Goal: Find specific page/section: Find specific page/section

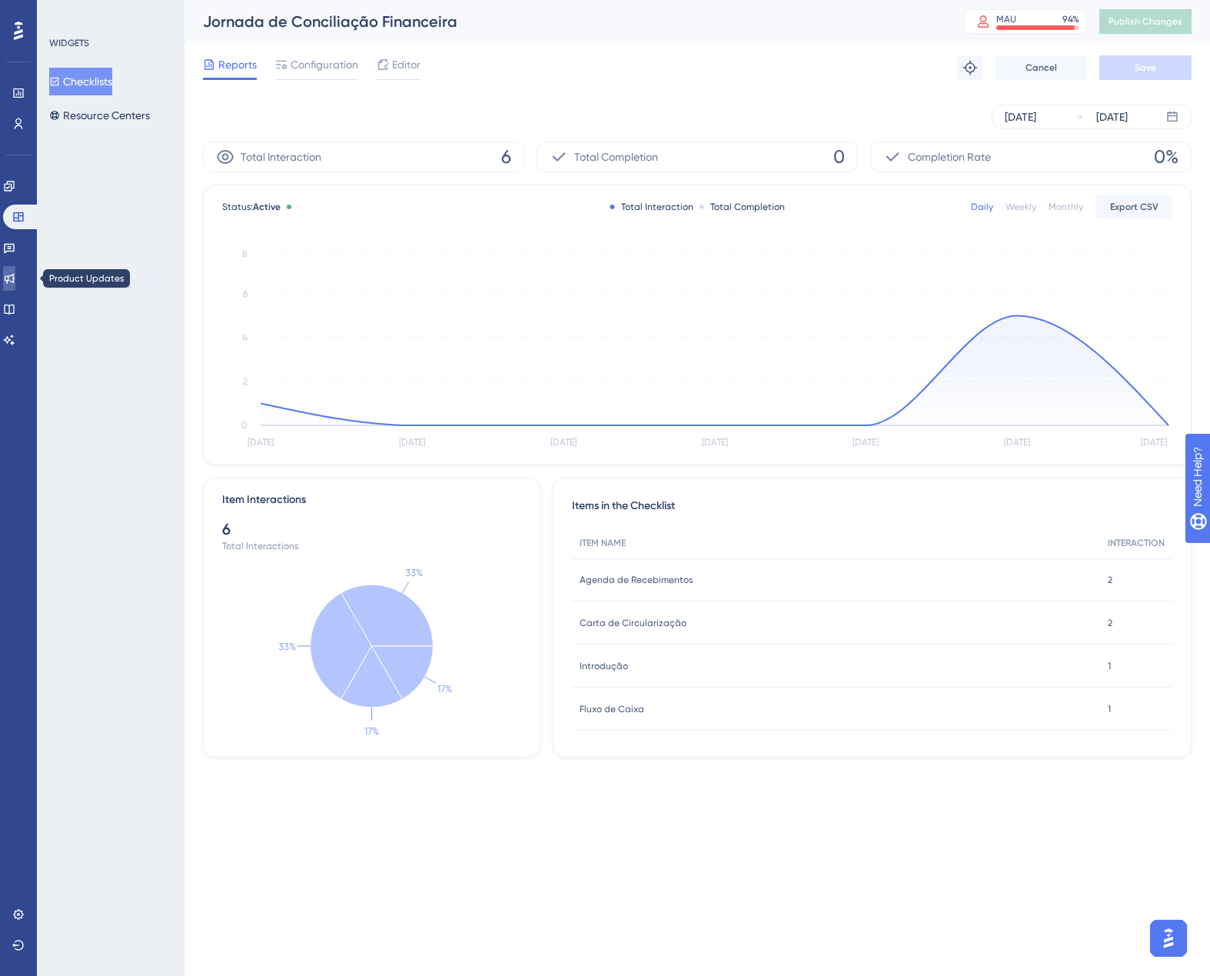
click at [15, 271] on link at bounding box center [9, 278] width 12 height 25
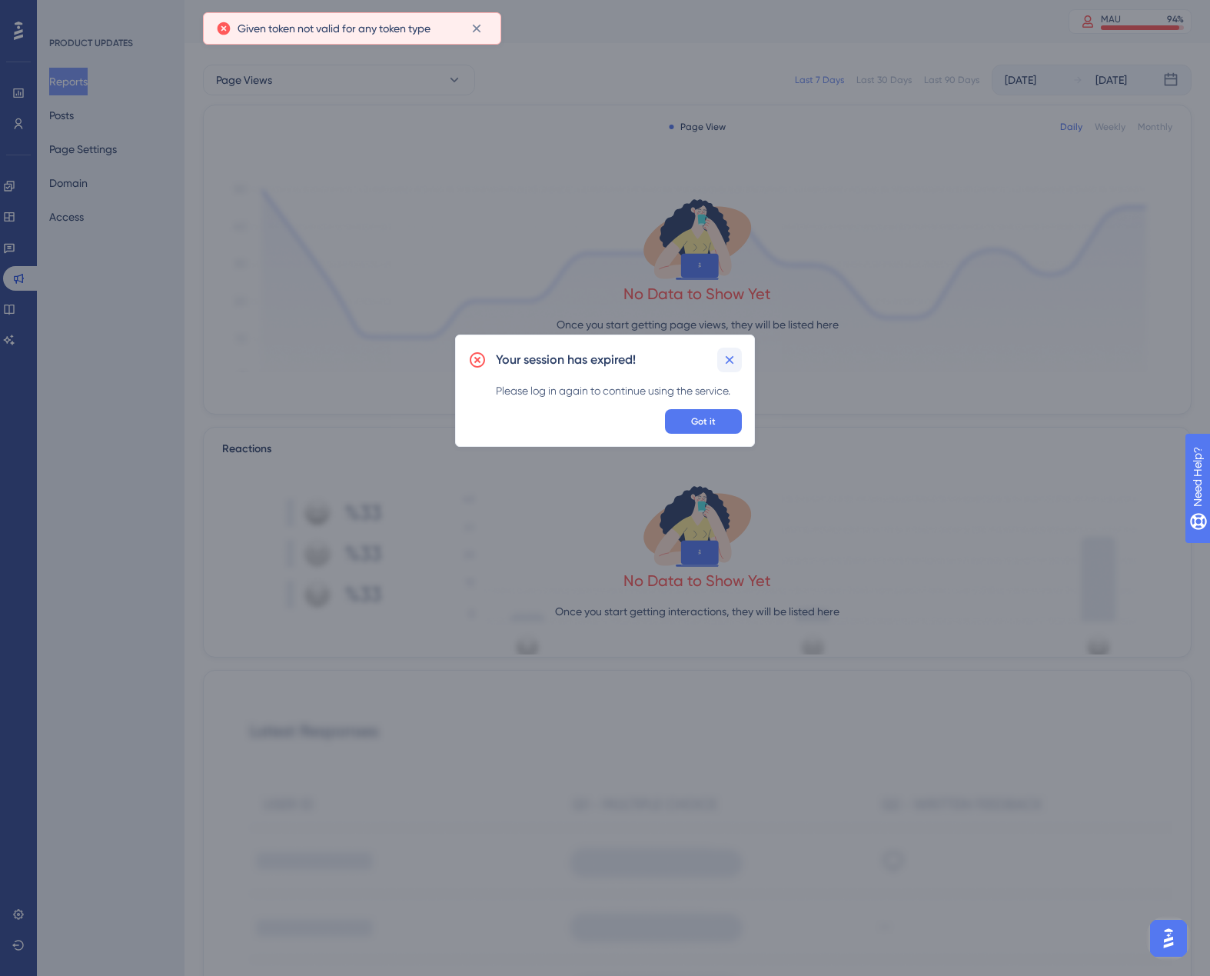
click at [732, 366] on icon at bounding box center [729, 359] width 15 height 15
